Goal: Task Accomplishment & Management: Use online tool/utility

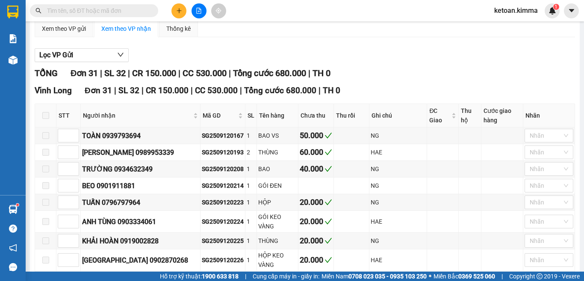
scroll to position [86, 0]
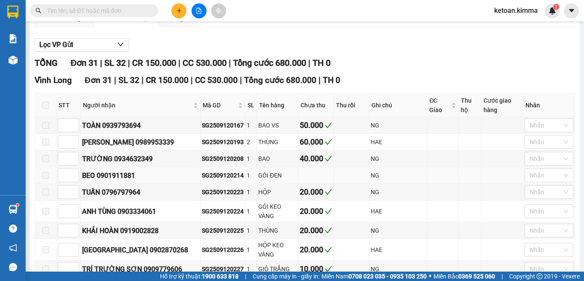
click at [202, 180] on div "SG2509120214" at bounding box center [223, 175] width 42 height 9
copy div "SG2509120214"
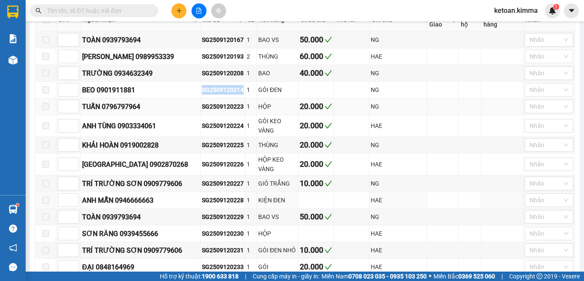
scroll to position [214, 0]
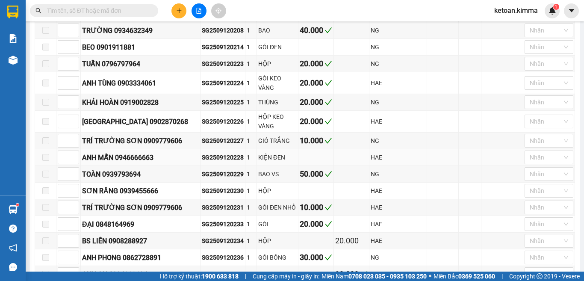
click at [202, 162] on div "SG2509120228" at bounding box center [223, 157] width 42 height 9
copy div "SG2509120228"
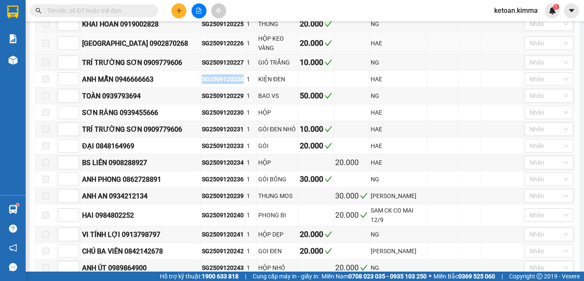
scroll to position [299, 0]
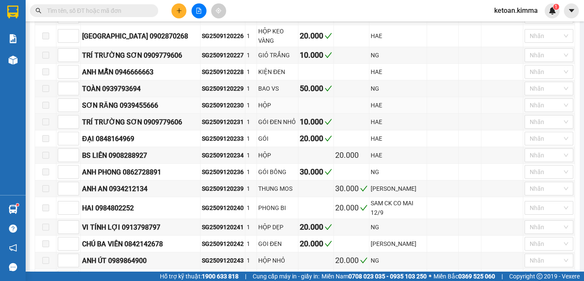
click at [202, 110] on div "SG2509120230" at bounding box center [223, 105] width 42 height 9
copy div "SG2509120230"
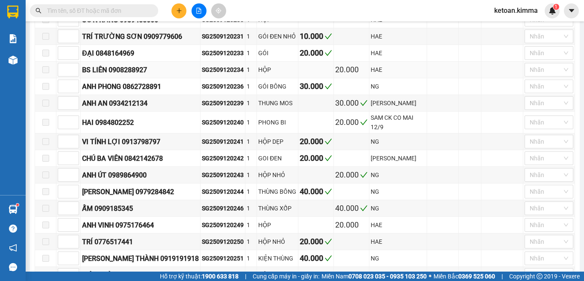
click at [202, 74] on div "SG2509120234" at bounding box center [223, 69] width 42 height 9
copy div "SG2509120234"
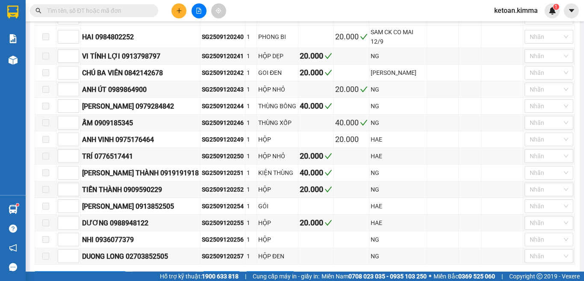
scroll to position [512, 0]
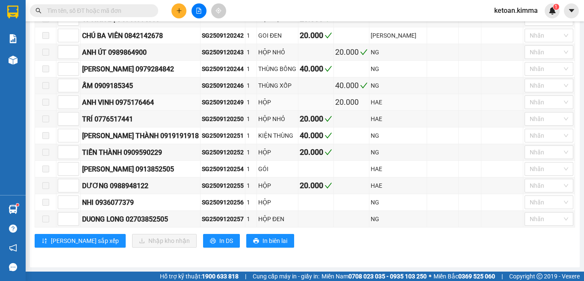
click at [202, 102] on div "SG2509120249" at bounding box center [223, 102] width 42 height 9
copy div "SG2509120249"
click at [202, 206] on div "SG2509120256" at bounding box center [223, 202] width 42 height 9
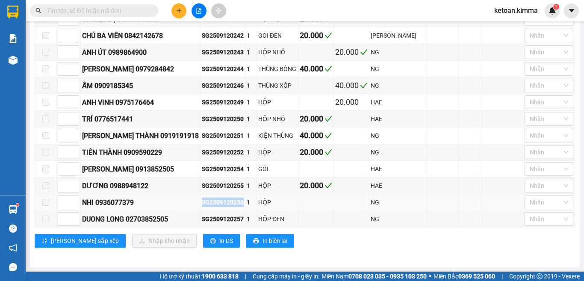
copy div "SG2509120256"
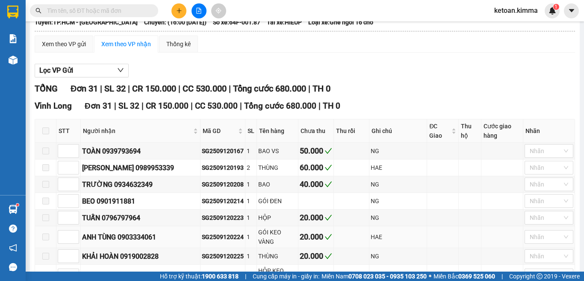
scroll to position [0, 0]
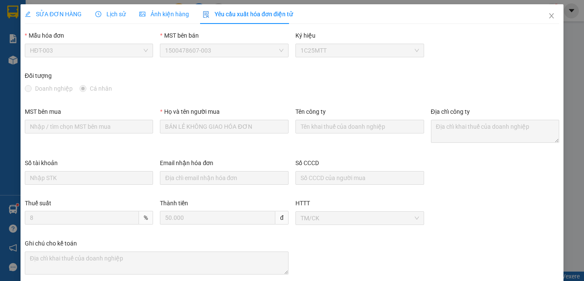
click at [57, 21] on div "SỬA ĐƠN HÀNG" at bounding box center [53, 14] width 57 height 20
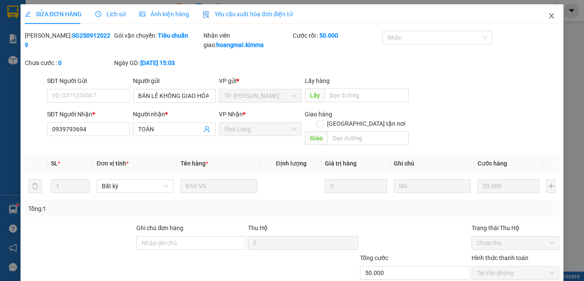
click at [550, 17] on icon "close" at bounding box center [552, 15] width 5 height 5
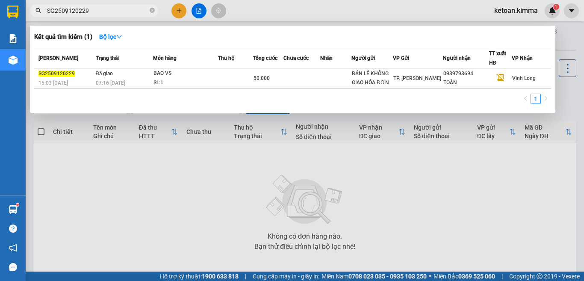
click at [106, 8] on input "SG2509120229" at bounding box center [97, 10] width 101 height 9
paste input "14"
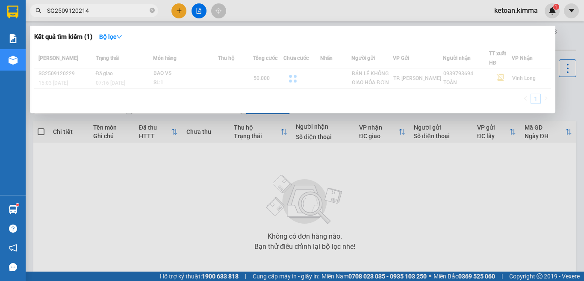
type input "SG2509120214"
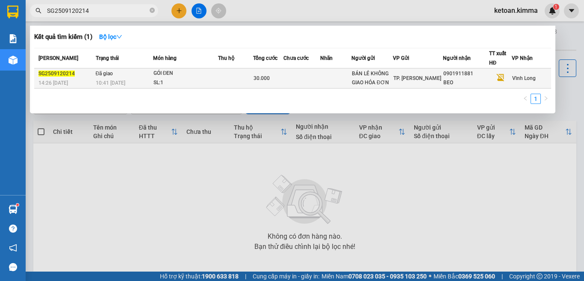
click at [137, 83] on div "10:41 - 13/09" at bounding box center [124, 82] width 57 height 9
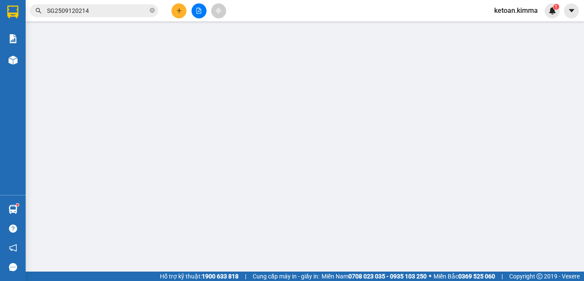
type input "BÁN LẺ KHÔNG GIAO HÓA ĐƠN"
type input "0901911881"
type input "BEO"
type input "NHI G"
type input "30.000"
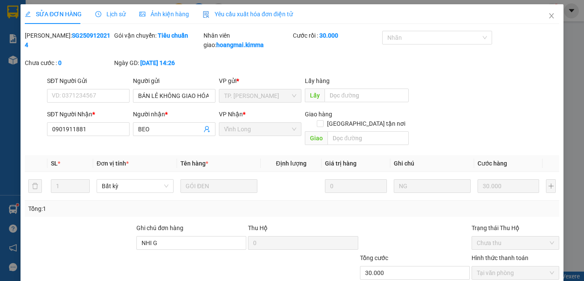
click at [254, 15] on span "Yêu cầu xuất hóa đơn điện tử" at bounding box center [248, 14] width 90 height 7
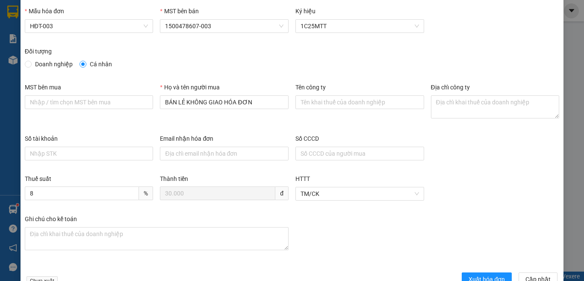
scroll to position [49, 0]
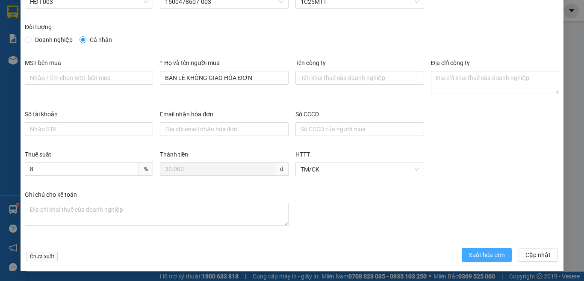
click at [479, 252] on span "Xuất hóa đơn" at bounding box center [487, 254] width 36 height 9
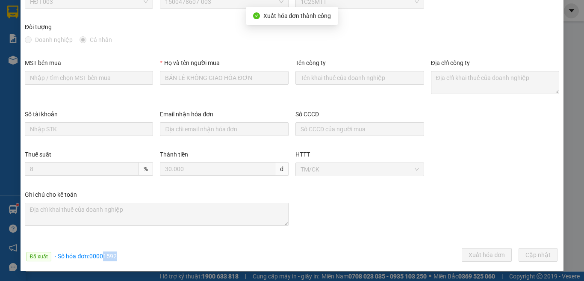
drag, startPoint x: 104, startPoint y: 258, endPoint x: 117, endPoint y: 261, distance: 13.3
click at [117, 261] on div "Đã xuất · Số hóa đơn: 00001592 Xuất hóa đơn Cập nhật" at bounding box center [292, 256] width 538 height 17
copy span "1592"
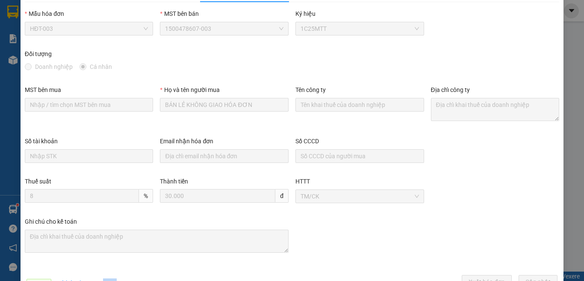
scroll to position [0, 0]
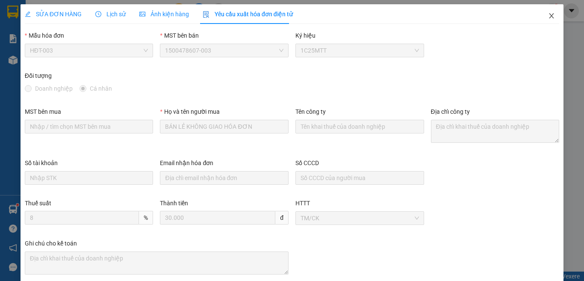
click at [550, 16] on icon "close" at bounding box center [552, 15] width 5 height 5
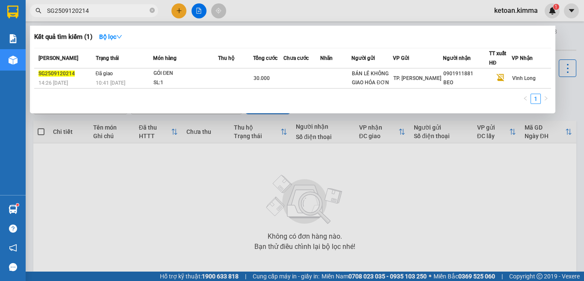
click at [77, 9] on input "SG2509120214" at bounding box center [97, 10] width 101 height 9
paste input "28"
click at [104, 13] on input "SG2509120228" at bounding box center [97, 10] width 101 height 9
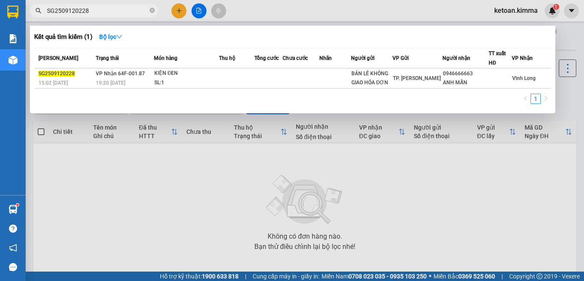
paste input "30"
click at [86, 15] on input "SG2509120230" at bounding box center [97, 10] width 101 height 9
paste input "4"
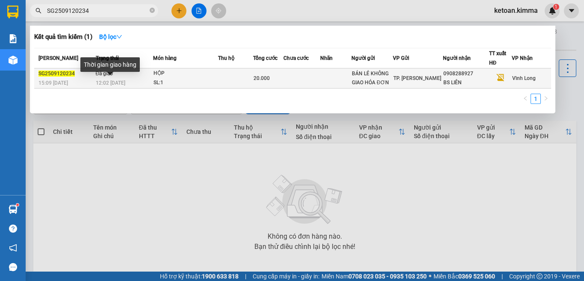
type input "SG2509120234"
click at [117, 83] on span "12:02 - 13/09" at bounding box center [111, 83] width 30 height 6
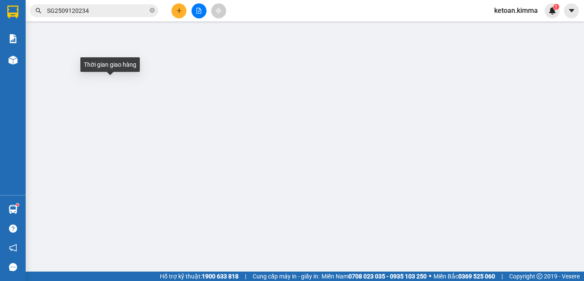
type input "BÁN LẺ KHÔNG GIAO HÓA ĐƠN"
type input "0908288927"
type input "BS LIÊN"
type input "SA G"
type input "20.000"
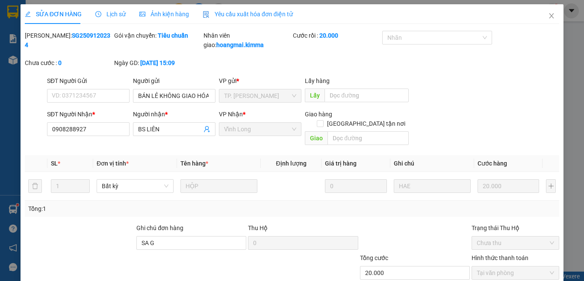
click at [251, 8] on div "Yêu cầu xuất hóa đơn điện tử" at bounding box center [248, 14] width 90 height 20
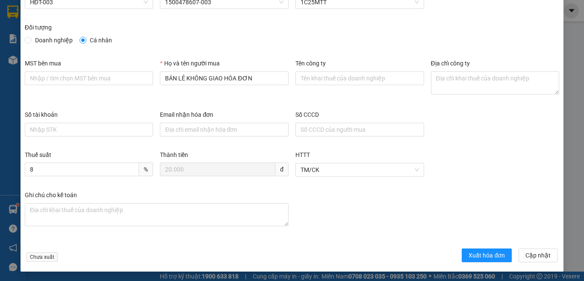
scroll to position [49, 0]
click at [470, 257] on span "Xuất hóa đơn" at bounding box center [487, 254] width 36 height 9
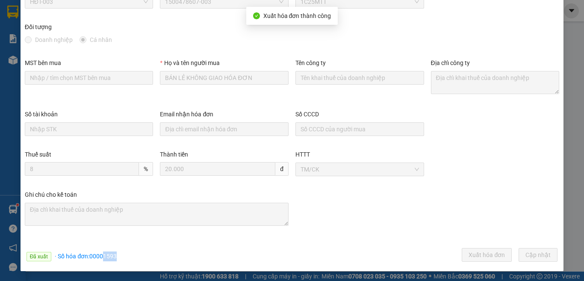
drag, startPoint x: 103, startPoint y: 256, endPoint x: 118, endPoint y: 256, distance: 15.0
click at [118, 256] on div "Đã xuất · Số hóa đơn: 00001593 Xuất hóa đơn Cập nhật" at bounding box center [292, 256] width 538 height 17
copy span "1593"
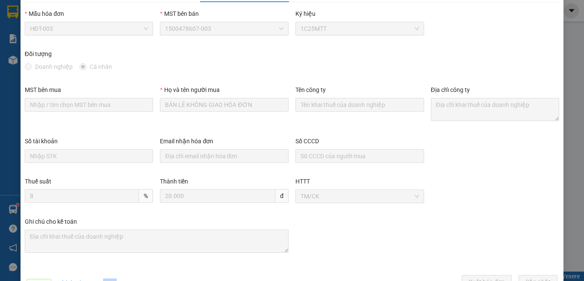
scroll to position [0, 0]
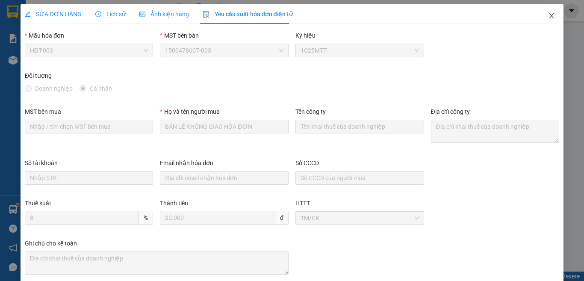
drag, startPoint x: 544, startPoint y: 18, endPoint x: 270, endPoint y: 1, distance: 275.1
click at [548, 17] on icon "close" at bounding box center [551, 15] width 7 height 7
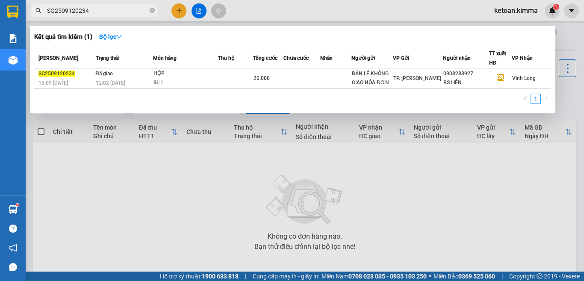
click at [86, 9] on input "SG2509120234" at bounding box center [97, 10] width 101 height 9
paste input "49"
click at [77, 15] on input "SG2509120249" at bounding box center [97, 10] width 101 height 9
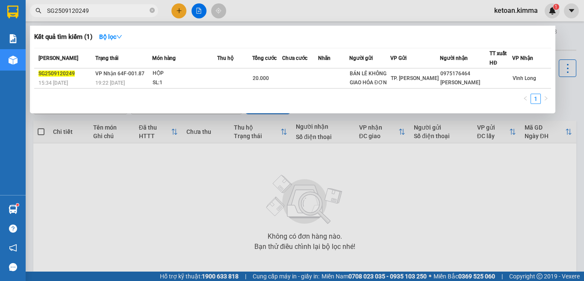
paste input "56"
type input "SG2509120256"
